Goal: Transaction & Acquisition: Obtain resource

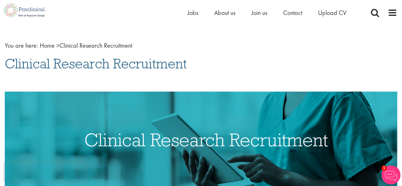
scroll to position [18, 0]
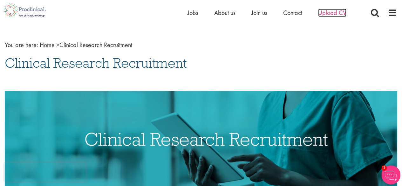
click at [330, 13] on span "Upload CV" at bounding box center [332, 13] width 28 height 8
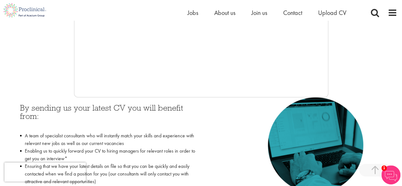
scroll to position [216, 0]
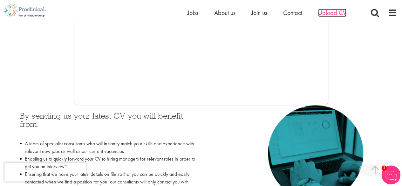
click at [329, 10] on span "Upload CV" at bounding box center [332, 13] width 28 height 8
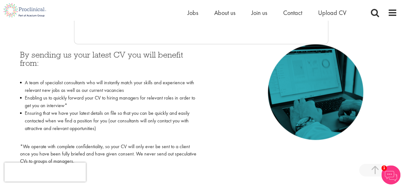
scroll to position [236, 0]
